Goal: Task Accomplishment & Management: Complete application form

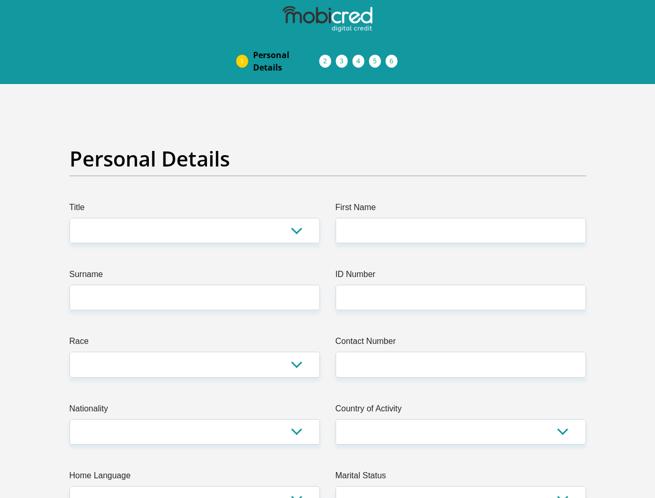
click at [0, 0] on img at bounding box center [0, 0] width 0 height 0
click at [245, 45] on link "Personal Details" at bounding box center [286, 61] width 83 height 33
click at [328, 57] on link "Acceptance of Services" at bounding box center [336, 61] width 17 height 8
click at [0, 0] on span "Documents" at bounding box center [0, 0] width 0 height 0
click at [378, 57] on link "Debicheck Mandate" at bounding box center [369, 61] width 17 height 8
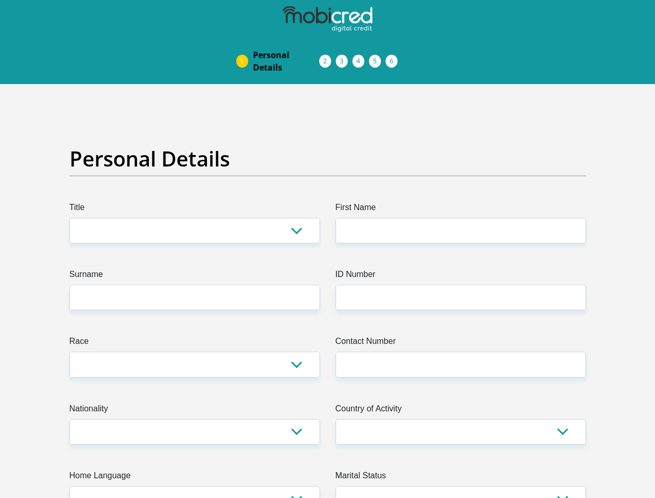
click at [394, 57] on link "Curata Authentication" at bounding box center [386, 61] width 17 height 8
click at [411, 57] on link "Pre Agreement Signoff" at bounding box center [402, 61] width 17 height 8
